Goal: Task Accomplishment & Management: Use online tool/utility

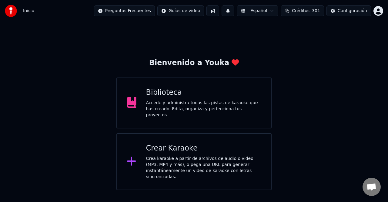
click at [214, 101] on div "Biblioteca Accede y administra todas las pistas de karaoke que has creado. Edit…" at bounding box center [204, 103] width 116 height 30
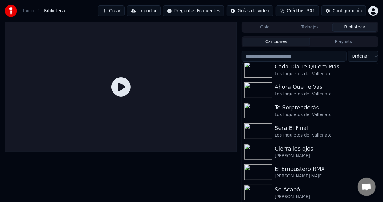
scroll to position [129, 0]
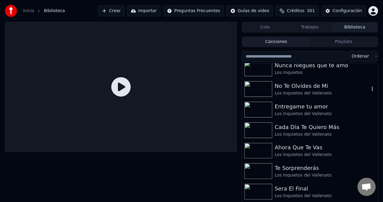
click at [308, 96] on div "Los Inquietos del Vallenato" at bounding box center [322, 93] width 95 height 6
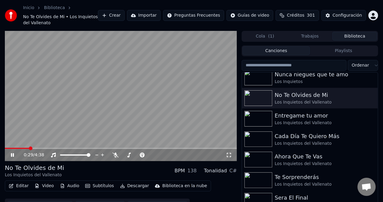
click at [29, 148] on span at bounding box center [121, 148] width 232 height 1
click at [115, 153] on icon at bounding box center [116, 155] width 6 height 5
click at [132, 183] on button "Descargar" at bounding box center [135, 186] width 34 height 8
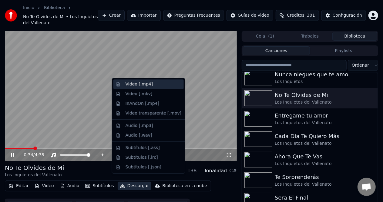
click at [147, 81] on div "Video [.mp4]" at bounding box center [148, 84] width 70 height 10
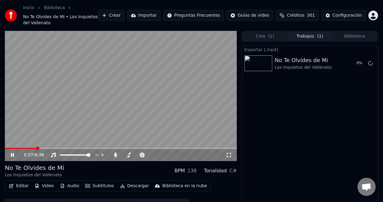
click at [12, 154] on icon at bounding box center [12, 156] width 3 height 4
click at [337, 32] on button "Biblioteca" at bounding box center [355, 36] width 45 height 9
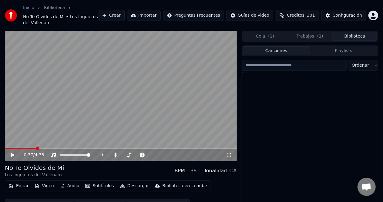
scroll to position [607, 0]
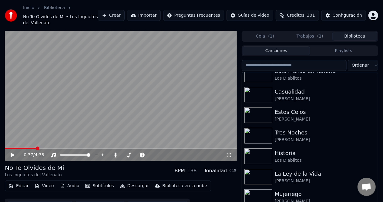
click at [305, 60] on input "search" at bounding box center [294, 65] width 105 height 11
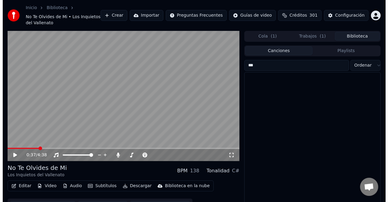
scroll to position [0, 0]
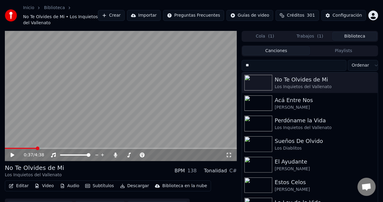
type input "*"
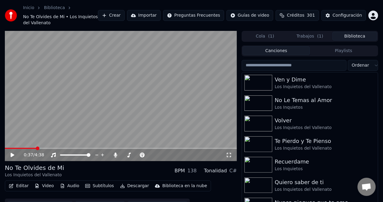
click at [266, 32] on button "Cola ( 1 )" at bounding box center [265, 36] width 45 height 9
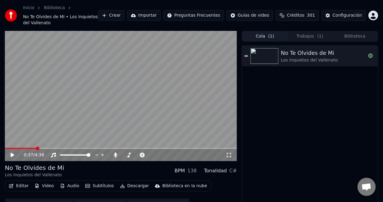
click at [293, 32] on button "Trabajos ( 1 )" at bounding box center [310, 36] width 45 height 9
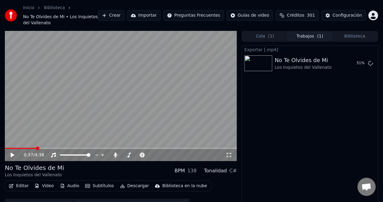
click at [303, 16] on button "Créditos 301" at bounding box center [297, 15] width 43 height 11
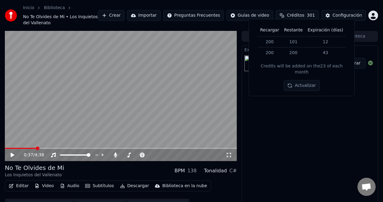
click at [366, 133] on div "Exportar [.mp4] No Te Olvides de Mi Los Inquietos del Vallenato Mostrar" at bounding box center [310, 132] width 137 height 172
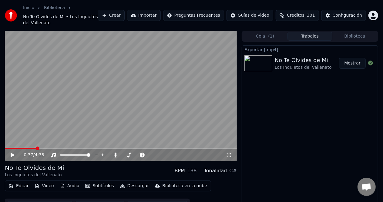
click at [19, 182] on button "Editar" at bounding box center [18, 186] width 25 height 8
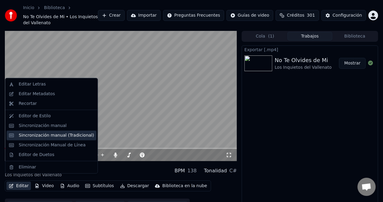
click at [61, 137] on div "Sincronización manual (Tradicional)" at bounding box center [56, 136] width 75 height 6
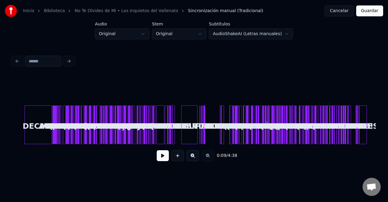
click at [160, 84] on div at bounding box center [194, 90] width 364 height 30
click at [157, 121] on div at bounding box center [158, 125] width 2 height 38
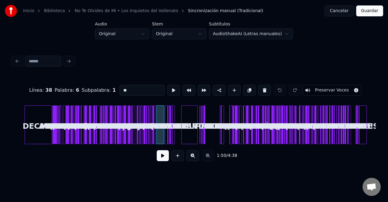
click at [163, 158] on button at bounding box center [163, 155] width 12 height 11
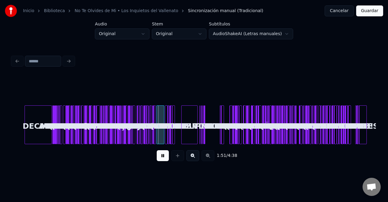
click at [192, 156] on button at bounding box center [193, 155] width 13 height 11
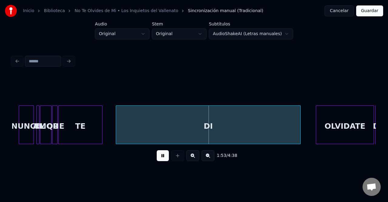
click at [27, 120] on div "NUNCA" at bounding box center [26, 126] width 15 height 41
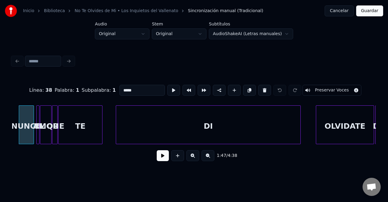
click at [164, 158] on button at bounding box center [163, 155] width 12 height 11
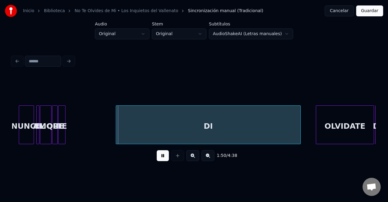
click at [65, 117] on div at bounding box center [64, 125] width 2 height 38
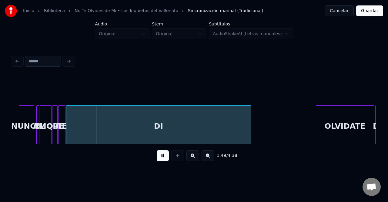
click at [92, 123] on div "DI" at bounding box center [158, 126] width 184 height 41
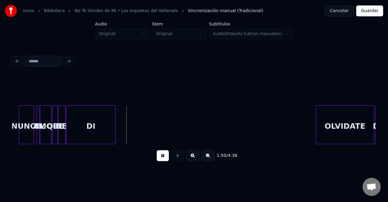
click at [113, 120] on div at bounding box center [114, 125] width 2 height 38
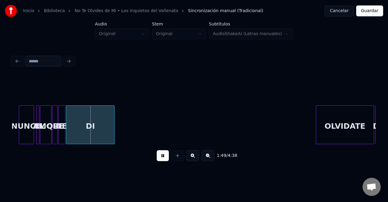
click at [164, 157] on button at bounding box center [163, 155] width 12 height 11
click at [113, 116] on div at bounding box center [113, 125] width 2 height 38
click at [30, 118] on div "NUNCA" at bounding box center [26, 126] width 15 height 41
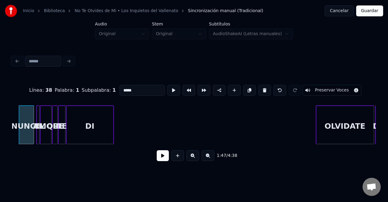
click at [163, 161] on button at bounding box center [163, 155] width 12 height 11
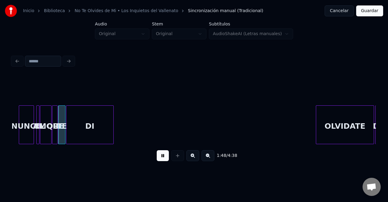
click at [163, 159] on button at bounding box center [163, 155] width 12 height 11
click at [164, 157] on button at bounding box center [163, 155] width 12 height 11
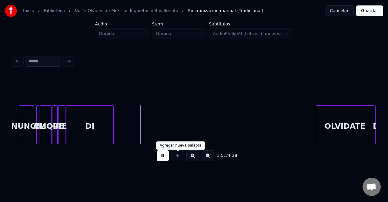
click at [163, 159] on button at bounding box center [163, 155] width 12 height 11
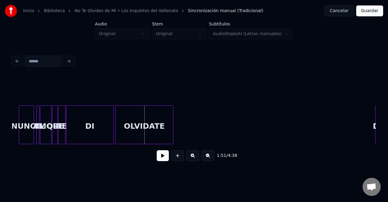
click at [127, 129] on div "OLVIDATE" at bounding box center [145, 126] width 58 height 41
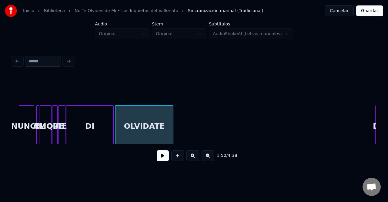
click at [124, 132] on div "OLVIDATE" at bounding box center [145, 126] width 58 height 41
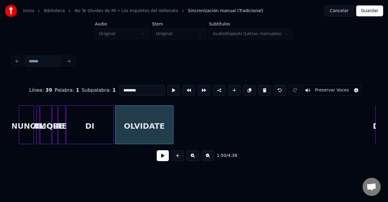
click at [163, 158] on button at bounding box center [163, 155] width 12 height 11
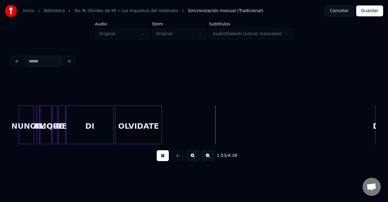
click at [161, 117] on div at bounding box center [161, 125] width 2 height 38
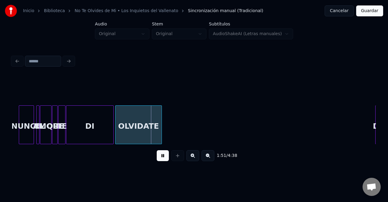
click at [208, 159] on button at bounding box center [208, 155] width 13 height 11
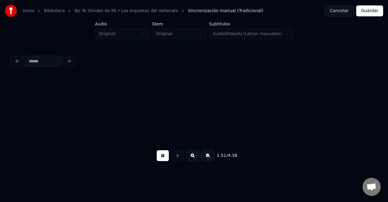
scroll to position [0, 1549]
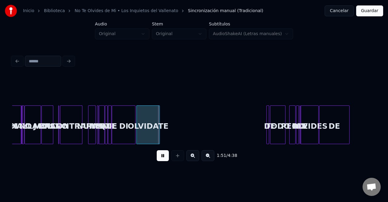
click at [208, 159] on button at bounding box center [208, 155] width 13 height 11
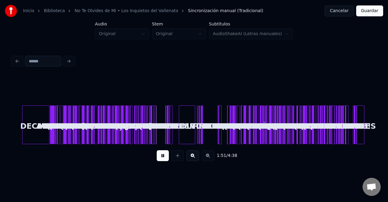
scroll to position [0, 0]
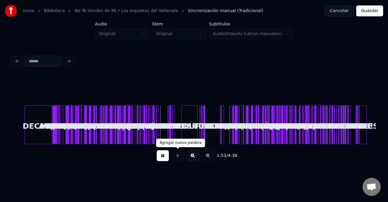
click at [191, 156] on button at bounding box center [193, 155] width 13 height 11
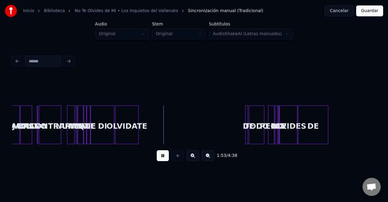
click at [191, 156] on button at bounding box center [193, 155] width 13 height 11
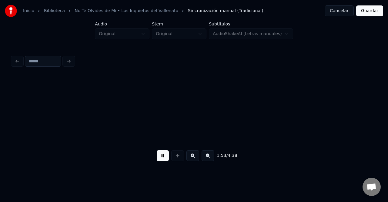
scroll to position [0, 3294]
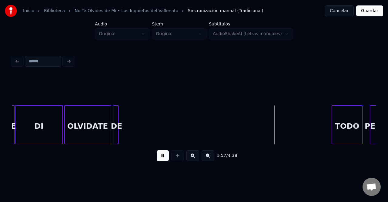
click at [116, 122] on div "DE" at bounding box center [116, 126] width 6 height 41
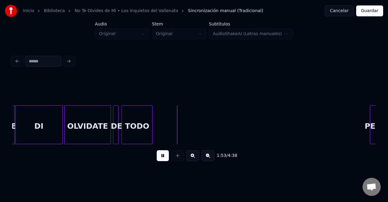
click at [133, 121] on div "TODO" at bounding box center [137, 126] width 30 height 41
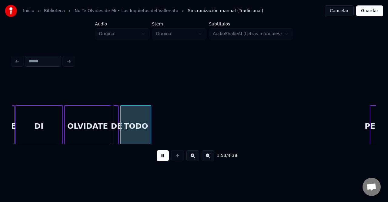
scroll to position [0, 3299]
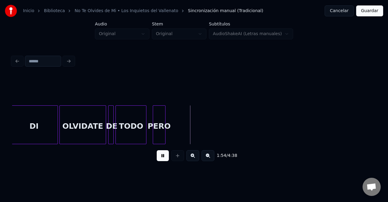
click at [161, 121] on div "PERO" at bounding box center [159, 126] width 12 height 41
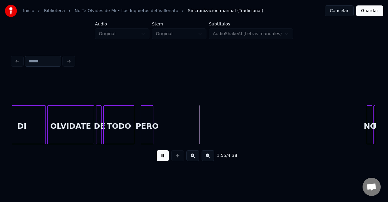
scroll to position [0, 3339]
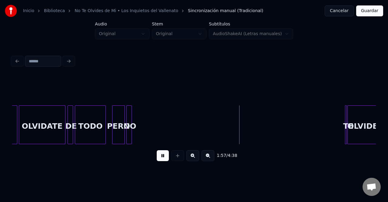
click at [129, 118] on div "NO" at bounding box center [130, 126] width 6 height 41
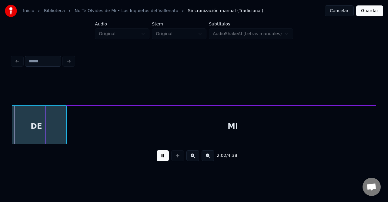
scroll to position [0, 3721]
click at [176, 121] on div "MI" at bounding box center [221, 126] width 374 height 41
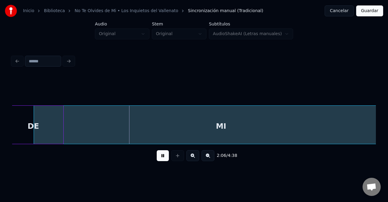
click at [210, 157] on button at bounding box center [208, 155] width 13 height 11
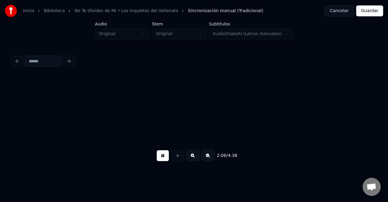
scroll to position [0, 1798]
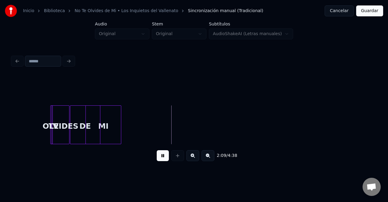
click at [119, 116] on div at bounding box center [120, 125] width 2 height 38
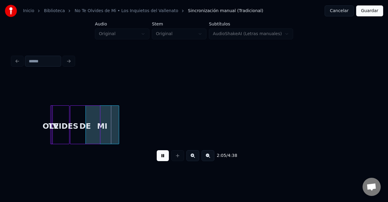
click at [194, 161] on button at bounding box center [193, 155] width 13 height 11
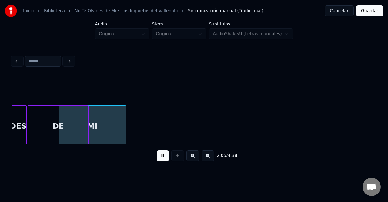
click at [193, 161] on button at bounding box center [193, 155] width 13 height 11
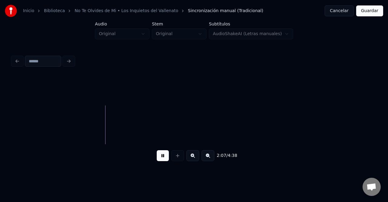
scroll to position [0, 5715]
click at [158, 160] on button at bounding box center [163, 155] width 12 height 11
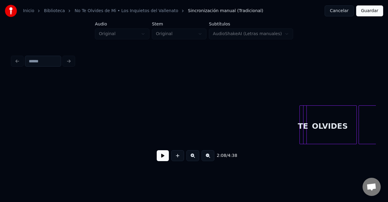
scroll to position [0, 5201]
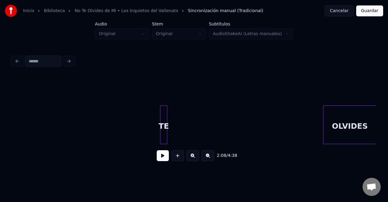
click at [161, 121] on div "TE" at bounding box center [164, 126] width 7 height 41
click at [204, 161] on button at bounding box center [208, 155] width 13 height 11
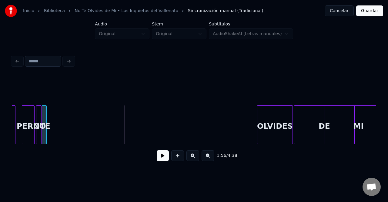
click at [44, 114] on div "TE" at bounding box center [45, 126] width 6 height 41
click at [27, 117] on div "PERO" at bounding box center [28, 126] width 12 height 41
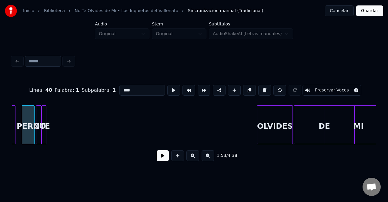
click at [157, 159] on div "1:53 / 4:38" at bounding box center [194, 155] width 354 height 13
click at [160, 159] on button at bounding box center [163, 155] width 12 height 11
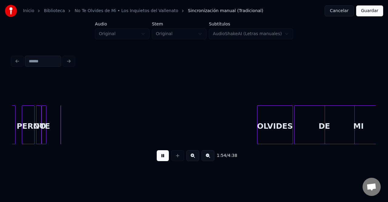
click at [160, 159] on button at bounding box center [163, 155] width 12 height 11
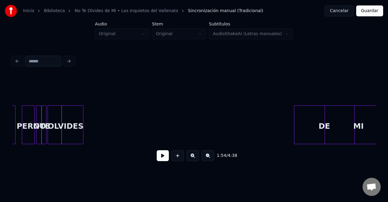
click at [65, 125] on div "OLVIDES" at bounding box center [65, 126] width 35 height 41
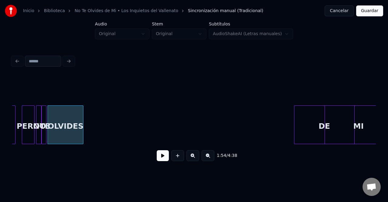
click at [30, 127] on div "PERO" at bounding box center [28, 126] width 12 height 41
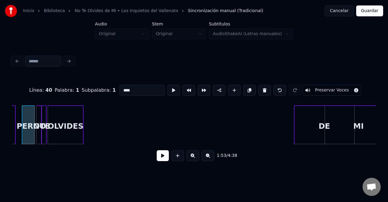
click at [161, 159] on button at bounding box center [163, 155] width 12 height 11
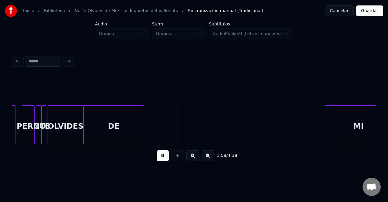
click at [104, 120] on div "DE" at bounding box center [114, 126] width 60 height 41
click at [90, 119] on div at bounding box center [91, 125] width 2 height 38
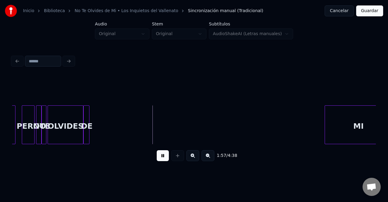
click at [89, 112] on div at bounding box center [88, 125] width 2 height 38
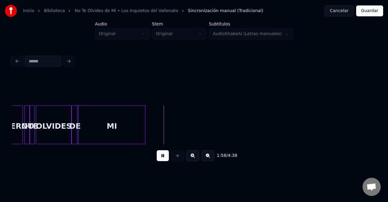
click at [102, 120] on div "MI" at bounding box center [112, 126] width 67 height 41
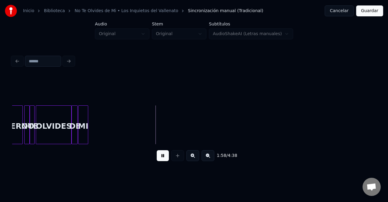
click at [87, 119] on div at bounding box center [87, 125] width 2 height 38
click at [205, 160] on button at bounding box center [208, 155] width 13 height 11
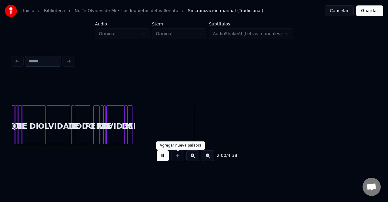
click at [165, 161] on button at bounding box center [163, 155] width 12 height 11
click at [178, 160] on button at bounding box center [177, 155] width 13 height 11
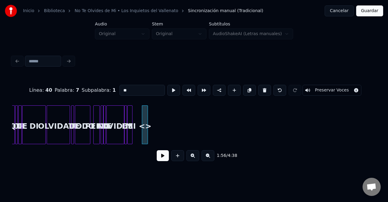
drag, startPoint x: 130, startPoint y: 89, endPoint x: 110, endPoint y: 91, distance: 20.4
click at [111, 91] on div "Línea : 40 Palabra : 7 Subpalabra : 1 ** Preservar Voces" at bounding box center [194, 90] width 364 height 30
click at [142, 121] on div "OLVIDATE" at bounding box center [145, 126] width 6 height 41
click at [194, 160] on button at bounding box center [193, 155] width 13 height 11
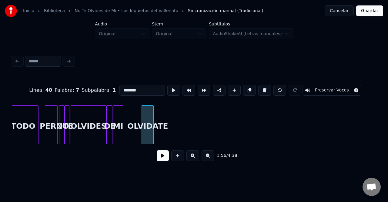
click at [194, 160] on button at bounding box center [193, 155] width 13 height 11
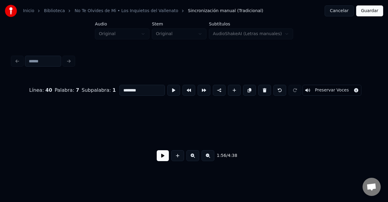
scroll to position [0, 5175]
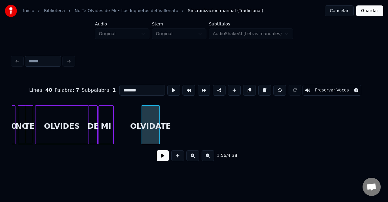
click at [68, 124] on div "OLVIDES" at bounding box center [62, 126] width 53 height 41
type input "*******"
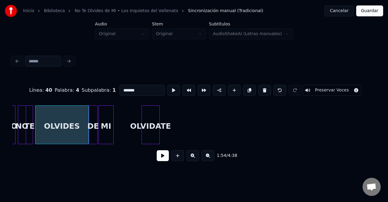
click at [162, 160] on button at bounding box center [163, 155] width 12 height 11
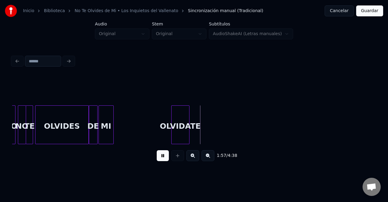
click at [183, 127] on div "OLVIDATE" at bounding box center [181, 126] width 18 height 41
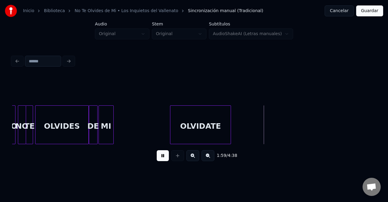
click at [231, 126] on div at bounding box center [230, 125] width 2 height 38
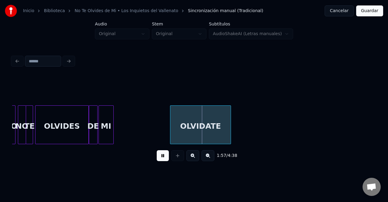
click at [161, 160] on button at bounding box center [163, 155] width 12 height 11
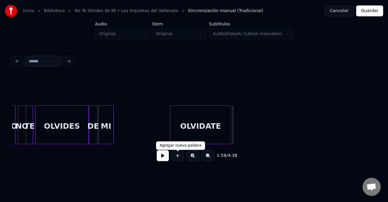
click at [179, 161] on button at bounding box center [177, 155] width 13 height 11
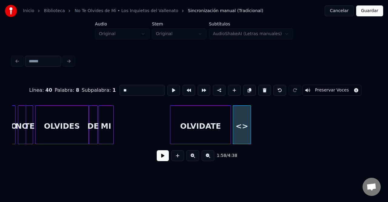
drag, startPoint x: 130, startPoint y: 89, endPoint x: 100, endPoint y: 88, distance: 30.4
click at [100, 86] on div "Línea : 40 Palabra : 8 Subpalabra : 1 ** Preservar Voces" at bounding box center [194, 90] width 364 height 30
click at [241, 123] on div "DE" at bounding box center [242, 126] width 18 height 41
click at [243, 117] on div at bounding box center [243, 125] width 2 height 38
type input "**"
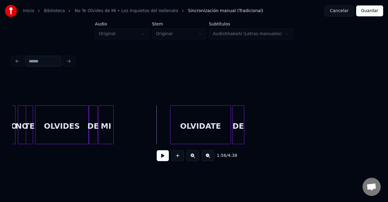
click at [164, 158] on button at bounding box center [163, 155] width 12 height 11
click at [164, 159] on button at bounding box center [163, 155] width 12 height 11
click at [255, 120] on div at bounding box center [255, 125] width 2 height 38
click at [195, 160] on button at bounding box center [193, 155] width 13 height 11
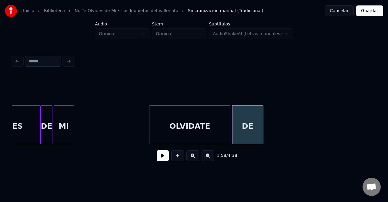
click at [205, 159] on button at bounding box center [208, 155] width 13 height 11
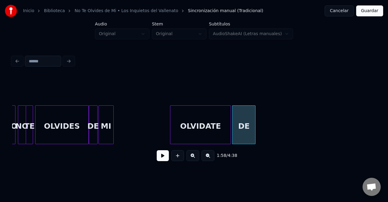
click at [205, 158] on button at bounding box center [208, 155] width 13 height 11
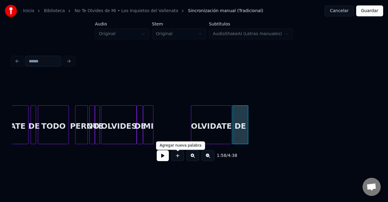
click at [178, 159] on button at bounding box center [177, 155] width 13 height 11
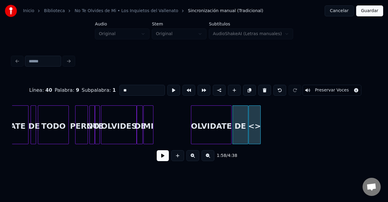
click at [254, 124] on div "<>" at bounding box center [255, 126] width 12 height 41
drag, startPoint x: 127, startPoint y: 91, endPoint x: 113, endPoint y: 90, distance: 13.7
click at [113, 90] on div "Línea : 40 Palabra : 9 Subpalabra : 1 ** Preservar Voces" at bounding box center [194, 90] width 364 height 30
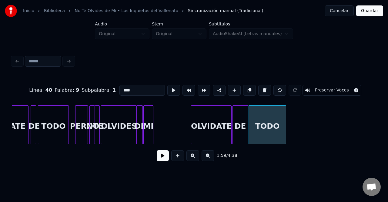
click at [285, 116] on div at bounding box center [285, 125] width 2 height 38
type input "****"
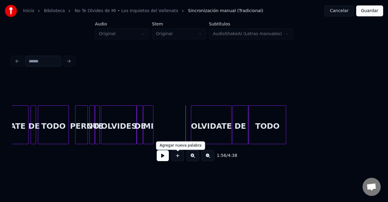
click at [165, 159] on button at bounding box center [163, 155] width 12 height 11
click at [164, 158] on button at bounding box center [163, 155] width 12 height 11
click at [195, 161] on button at bounding box center [193, 155] width 13 height 11
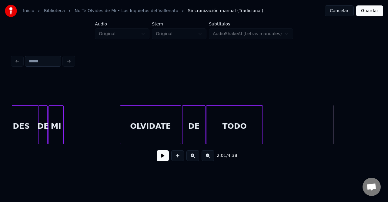
click at [209, 156] on button at bounding box center [208, 155] width 13 height 11
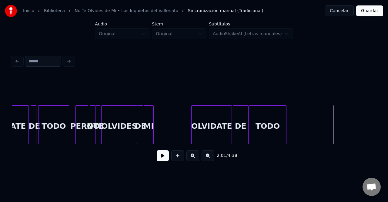
click at [177, 160] on button at bounding box center [177, 155] width 13 height 11
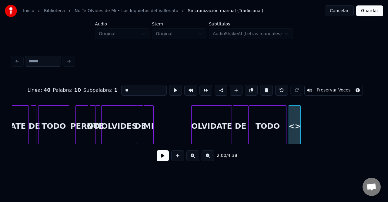
drag, startPoint x: 114, startPoint y: 90, endPoint x: 90, endPoint y: 91, distance: 24.6
click at [90, 90] on div "Línea : 40 Palabra : 10 Subpalabra : 1 ** Preservar Voces" at bounding box center [194, 90] width 364 height 30
click at [294, 121] on div "PERO" at bounding box center [294, 126] width 12 height 41
click at [209, 125] on div "OLVIDATE" at bounding box center [212, 126] width 40 height 41
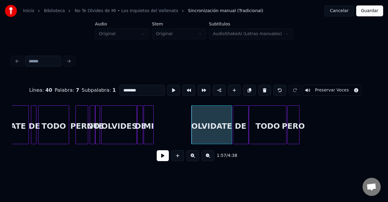
type input "********"
click at [163, 159] on button at bounding box center [163, 155] width 12 height 11
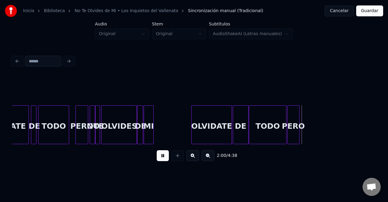
click at [164, 159] on button at bounding box center [163, 155] width 12 height 11
click at [299, 120] on div "PERO" at bounding box center [294, 126] width 12 height 41
click at [178, 160] on button at bounding box center [177, 155] width 13 height 11
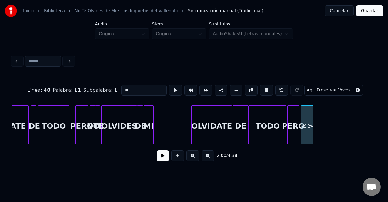
click at [306, 118] on div "<>" at bounding box center [308, 126] width 12 height 41
click at [307, 118] on div at bounding box center [308, 125] width 2 height 38
drag, startPoint x: 133, startPoint y: 90, endPoint x: 117, endPoint y: 92, distance: 16.8
click at [117, 92] on div "Línea : 40 Palabra : 11 Subpalabra : 1 ** Preservar Voces" at bounding box center [194, 90] width 364 height 30
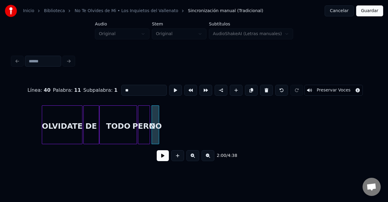
scroll to position [0, 3531]
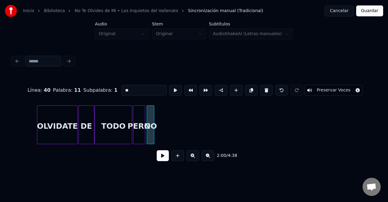
type input "**"
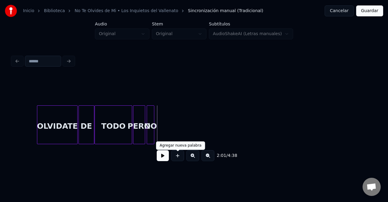
click at [177, 160] on button at bounding box center [177, 155] width 13 height 11
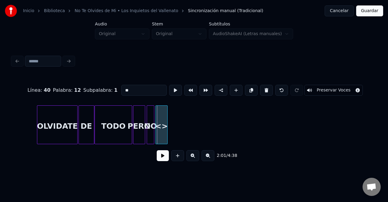
click at [161, 120] on div "<>" at bounding box center [162, 126] width 12 height 41
click at [163, 117] on div at bounding box center [162, 125] width 2 height 38
drag, startPoint x: 127, startPoint y: 88, endPoint x: 117, endPoint y: 87, distance: 10.0
click at [121, 87] on input "**" at bounding box center [144, 90] width 46 height 11
click at [122, 127] on div "TODO" at bounding box center [113, 126] width 37 height 41
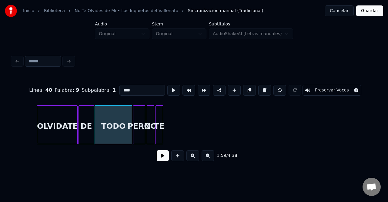
type input "****"
click at [165, 157] on button at bounding box center [163, 155] width 12 height 11
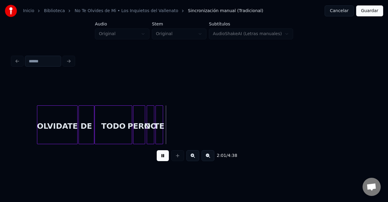
click at [165, 157] on button at bounding box center [163, 155] width 12 height 11
click at [177, 159] on button at bounding box center [177, 155] width 13 height 11
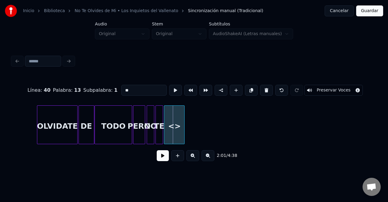
click at [165, 122] on div at bounding box center [165, 125] width 2 height 38
click at [198, 123] on div at bounding box center [198, 125] width 2 height 38
click at [130, 89] on input "**" at bounding box center [144, 90] width 46 height 11
drag, startPoint x: 134, startPoint y: 89, endPoint x: 86, endPoint y: 87, distance: 47.7
click at [86, 87] on div "Línea : 40 Palabra : 13 Subpalabra : 1 ** Preservar Voces" at bounding box center [194, 90] width 364 height 30
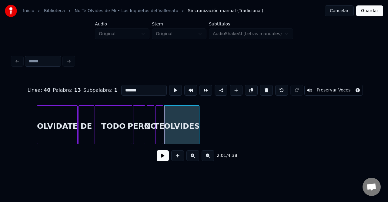
click at [136, 121] on div "PERO" at bounding box center [140, 126] width 12 height 41
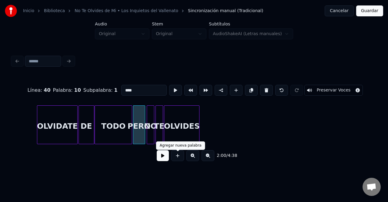
type input "****"
click at [161, 159] on button at bounding box center [163, 155] width 12 height 11
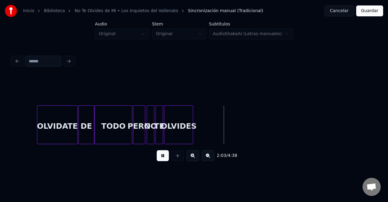
click at [192, 121] on div at bounding box center [192, 125] width 2 height 38
click at [161, 161] on button at bounding box center [163, 155] width 12 height 11
click at [177, 156] on button at bounding box center [177, 155] width 13 height 11
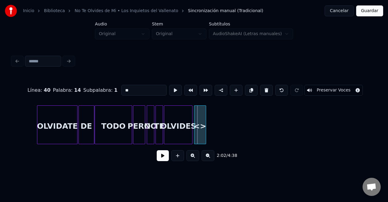
click at [203, 121] on div "<>" at bounding box center [200, 126] width 12 height 41
click at [202, 121] on div at bounding box center [202, 125] width 2 height 38
click at [199, 121] on div "<>" at bounding box center [198, 126] width 8 height 41
drag, startPoint x: 135, startPoint y: 89, endPoint x: 100, endPoint y: 90, distance: 34.6
click at [101, 89] on div "Línea : 40 Palabra : 14 Subpalabra : 1 ** Preservar Voces" at bounding box center [194, 90] width 364 height 30
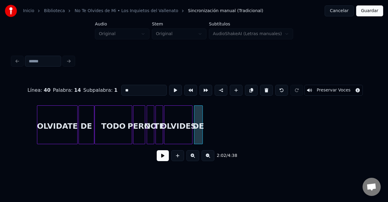
type input "**"
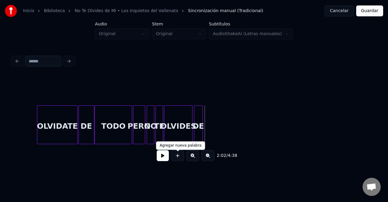
click at [186, 158] on div "2:02 / 4:38" at bounding box center [194, 155] width 354 height 13
click at [178, 156] on button at bounding box center [177, 155] width 13 height 11
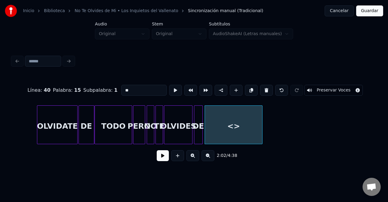
click at [262, 122] on div at bounding box center [262, 125] width 2 height 38
click at [130, 90] on input "**" at bounding box center [144, 90] width 46 height 11
drag, startPoint x: 132, startPoint y: 88, endPoint x: 106, endPoint y: 89, distance: 26.7
click at [106, 89] on div "Línea : 40 Palabra : 15 Subpalabra : 1 ** Preservar Voces" at bounding box center [194, 90] width 364 height 30
click at [59, 118] on div "OLVIDATE" at bounding box center [57, 126] width 40 height 41
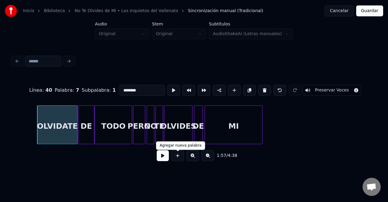
type input "********"
click at [163, 157] on button at bounding box center [163, 155] width 12 height 11
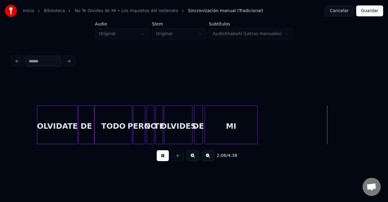
click at [257, 120] on div at bounding box center [257, 125] width 2 height 38
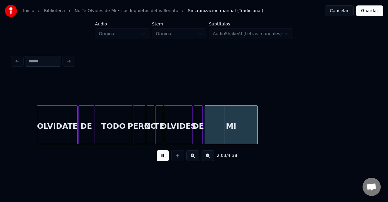
click at [372, 10] on button "Guardar" at bounding box center [370, 10] width 27 height 11
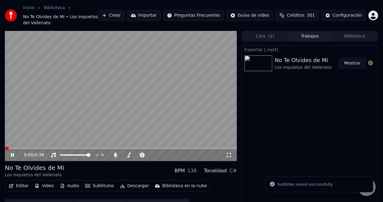
click at [130, 183] on button "Descargar" at bounding box center [135, 186] width 34 height 8
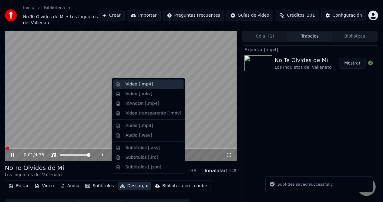
click at [145, 83] on div "Video [.mp4]" at bounding box center [139, 84] width 27 height 6
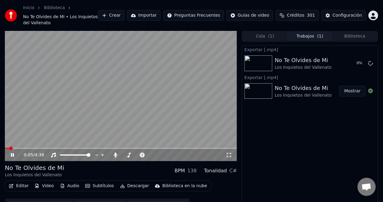
click at [13, 153] on icon at bounding box center [17, 155] width 14 height 5
click at [125, 13] on button "Crear" at bounding box center [111, 15] width 27 height 11
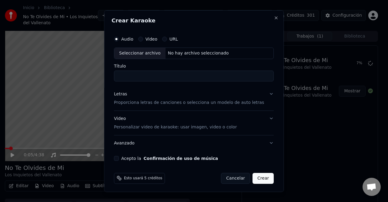
click at [178, 52] on div "No hay archivo seleccionado" at bounding box center [199, 53] width 66 height 6
type input "**********"
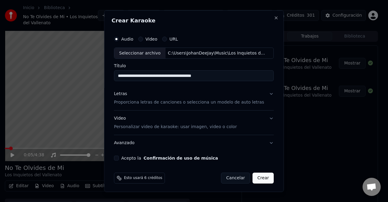
click at [232, 180] on button "Cancelar" at bounding box center [235, 178] width 29 height 11
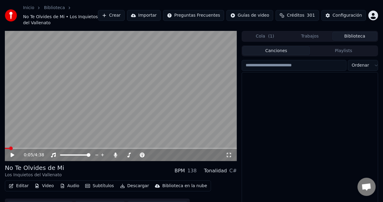
click at [344, 32] on button "Biblioteca" at bounding box center [355, 36] width 45 height 9
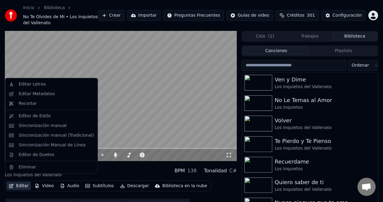
click at [20, 182] on button "Editar" at bounding box center [18, 186] width 25 height 8
click at [59, 137] on div "Sincronización manual (Tradicional)" at bounding box center [56, 136] width 75 height 6
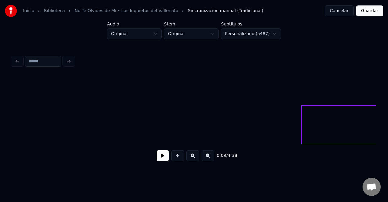
click at [210, 163] on div "0:09 / 4:38" at bounding box center [194, 155] width 354 height 13
click at [210, 161] on button at bounding box center [208, 155] width 13 height 11
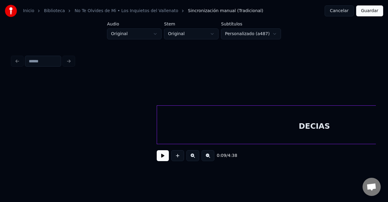
click at [210, 161] on button at bounding box center [208, 155] width 13 height 11
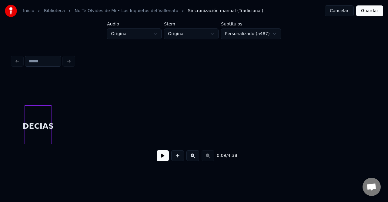
click at [196, 156] on button at bounding box center [193, 155] width 13 height 11
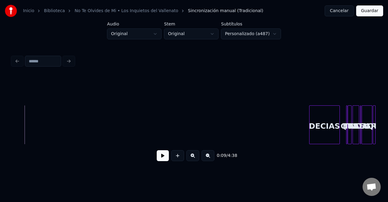
click at [310, 128] on div at bounding box center [311, 125] width 2 height 38
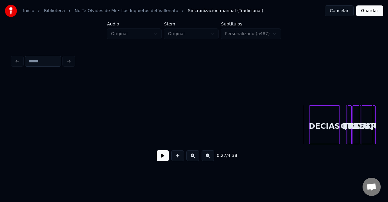
click at [162, 157] on button at bounding box center [163, 155] width 12 height 11
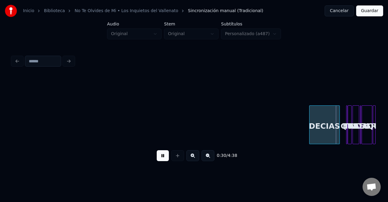
click at [369, 13] on button "Guardar" at bounding box center [370, 10] width 27 height 11
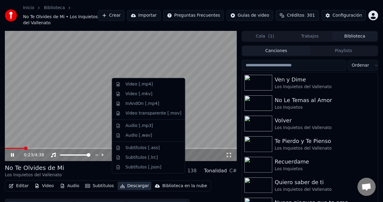
click at [129, 182] on button "Descargar" at bounding box center [135, 186] width 34 height 8
click at [152, 87] on div "Video [.mp4]" at bounding box center [154, 84] width 56 height 6
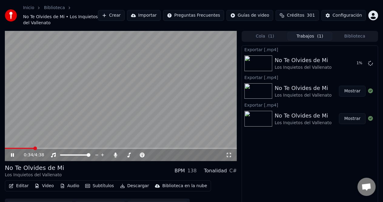
click at [12, 154] on icon at bounding box center [12, 156] width 3 height 4
click at [269, 31] on div "Cola ( 1 ) Trabajos ( 1 ) Biblioteca" at bounding box center [310, 36] width 137 height 11
click at [269, 33] on span "( 1 )" at bounding box center [271, 36] width 6 height 6
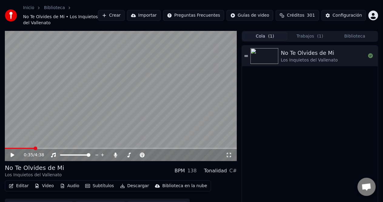
click at [125, 13] on button "Crear" at bounding box center [111, 15] width 27 height 11
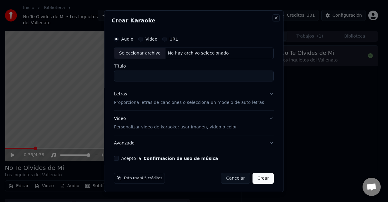
click at [274, 18] on button "Close" at bounding box center [276, 17] width 5 height 5
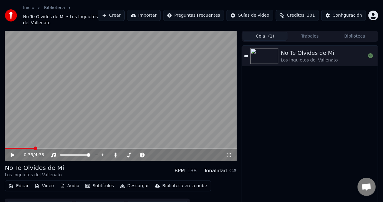
click at [125, 12] on button "Crear" at bounding box center [111, 15] width 27 height 11
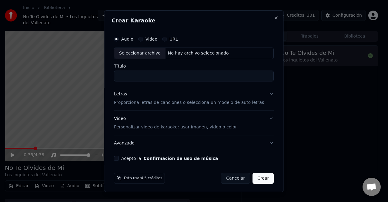
click at [177, 53] on div "No hay archivo seleccionado" at bounding box center [199, 53] width 66 height 6
type input "**********"
click at [187, 99] on div "Letras Proporciona letras de canciones o selecciona un modelo de auto letras" at bounding box center [189, 98] width 150 height 15
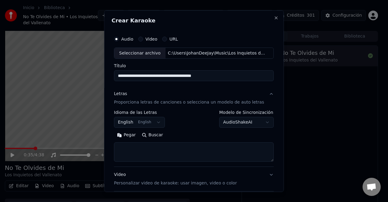
click at [153, 122] on button "English English" at bounding box center [139, 122] width 51 height 11
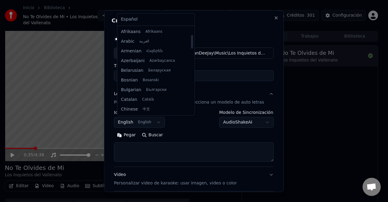
scroll to position [49, 0]
select select "**"
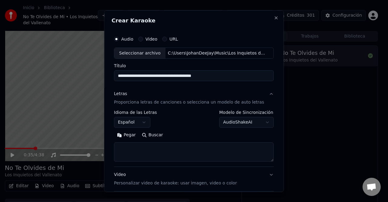
click at [135, 138] on button "Pegar" at bounding box center [126, 135] width 25 height 10
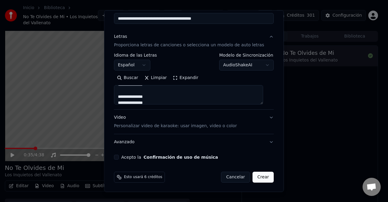
click at [123, 155] on div "Acepto la Confirmación de uso de música" at bounding box center [194, 157] width 160 height 5
click at [127, 158] on label "Acepto la Confirmación de uso de música" at bounding box center [169, 157] width 97 height 4
click at [119, 158] on button "Acepto la Confirmación de uso de música" at bounding box center [116, 157] width 5 height 5
click at [124, 117] on div "Video Personalizar video de karaoke: usar imagen, video o color" at bounding box center [175, 122] width 123 height 15
type textarea "**********"
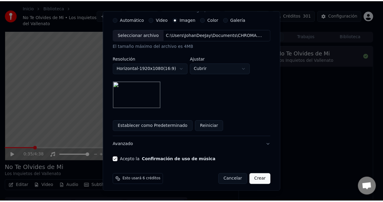
scroll to position [120, 0]
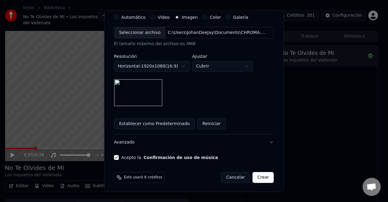
click at [257, 178] on button "Crear" at bounding box center [263, 177] width 21 height 11
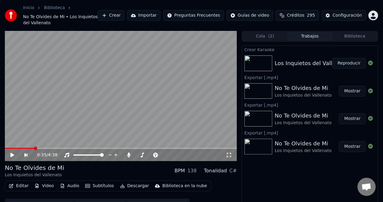
click at [337, 66] on button "Reproducir" at bounding box center [349, 63] width 33 height 11
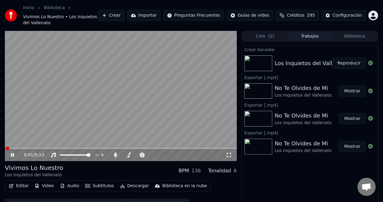
click at [9, 147] on span at bounding box center [8, 149] width 4 height 4
click at [15, 147] on span at bounding box center [14, 149] width 4 height 4
click at [21, 147] on span at bounding box center [20, 149] width 4 height 4
click at [27, 148] on span at bounding box center [121, 148] width 232 height 1
click at [95, 148] on span at bounding box center [121, 148] width 232 height 1
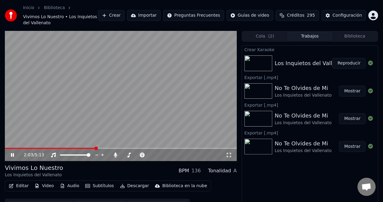
click at [138, 148] on span at bounding box center [121, 148] width 232 height 1
click at [140, 147] on span at bounding box center [139, 149] width 4 height 4
click at [136, 148] on span at bounding box center [70, 148] width 131 height 1
click at [175, 149] on div "3:29 / 5:13" at bounding box center [121, 155] width 232 height 12
click at [178, 148] on span at bounding box center [121, 148] width 232 height 1
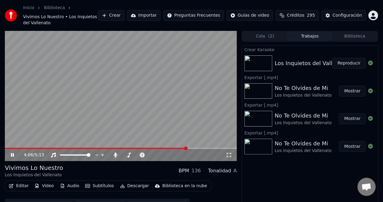
click at [14, 153] on icon at bounding box center [17, 155] width 14 height 5
click at [135, 182] on button "Descargar" at bounding box center [135, 186] width 34 height 8
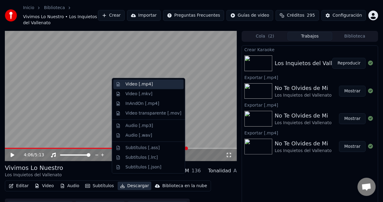
click at [148, 85] on div "Video [.mp4]" at bounding box center [139, 84] width 27 height 6
